Goal: Navigation & Orientation: Find specific page/section

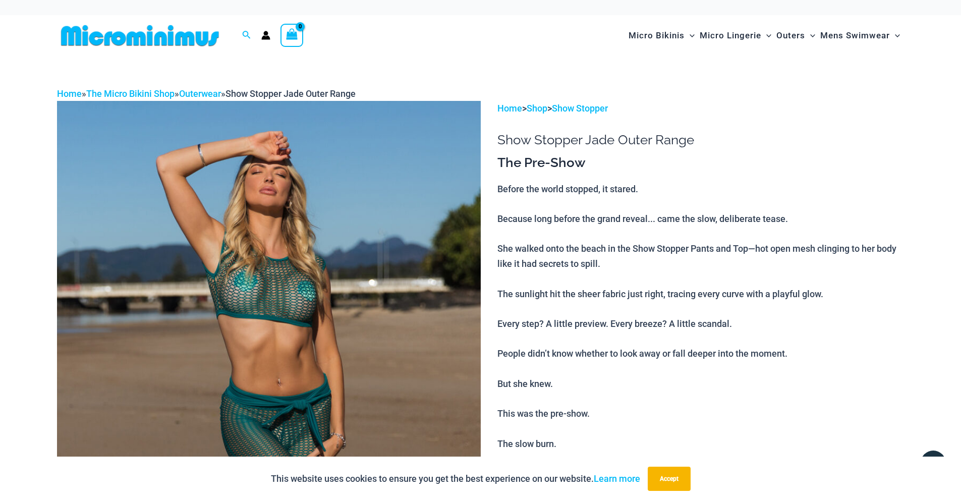
click at [109, 40] on img at bounding box center [140, 35] width 166 height 23
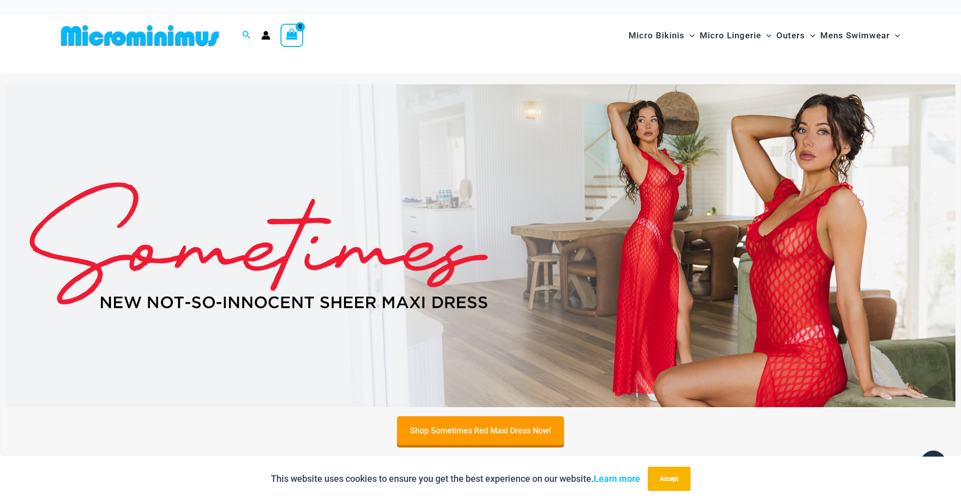
click at [128, 38] on img at bounding box center [140, 35] width 166 height 23
click at [461, 38] on div "Search for: Search Search No products in the cart. No products in the cart. Con…" at bounding box center [481, 35] width 848 height 41
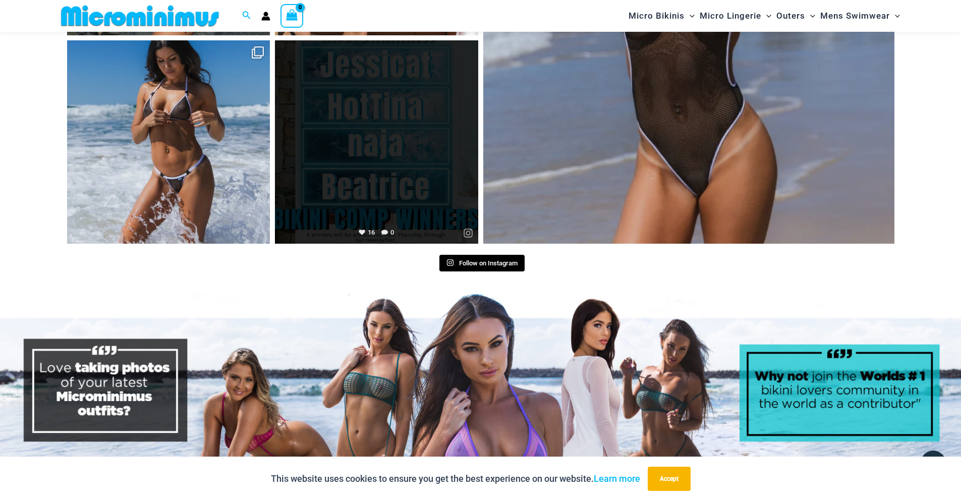
scroll to position [4801, 0]
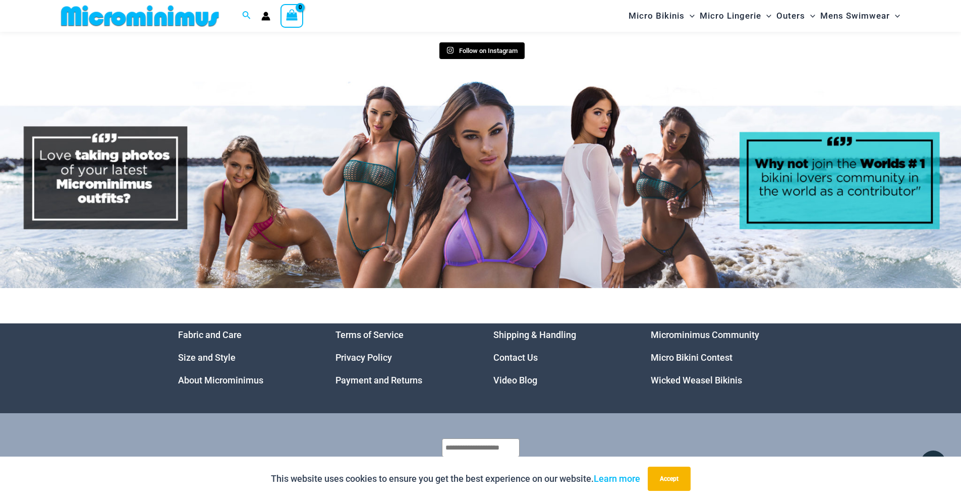
click at [666, 352] on link "Micro Bikini Contest" at bounding box center [692, 357] width 82 height 11
